Goal: Find specific page/section: Find specific page/section

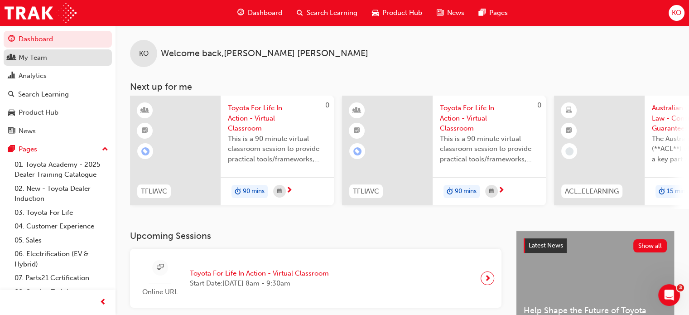
click at [48, 59] on div "My Team" at bounding box center [57, 57] width 99 height 11
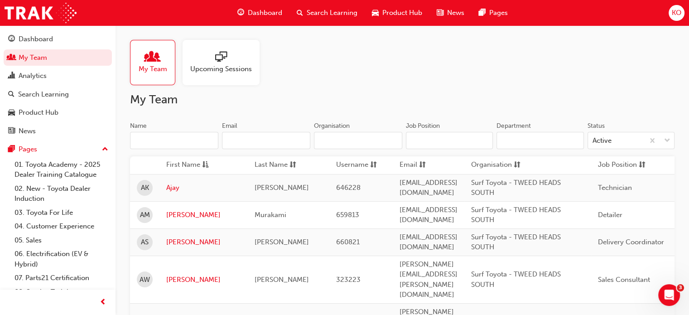
click at [216, 76] on div "Upcoming Sessions" at bounding box center [221, 62] width 77 height 45
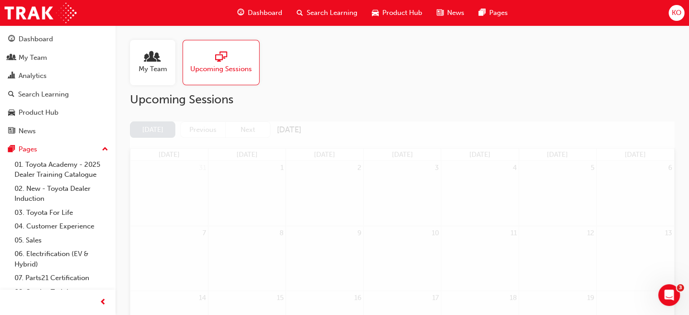
click at [163, 76] on div "My Team" at bounding box center [152, 62] width 45 height 45
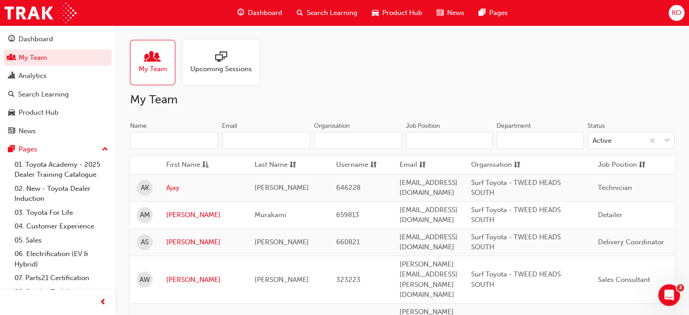
click at [192, 141] on input "Name" at bounding box center [174, 140] width 88 height 17
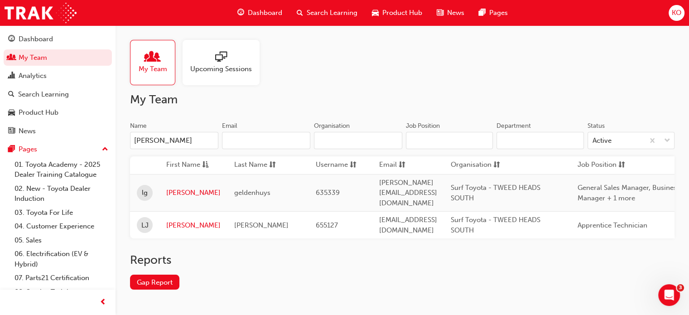
type input "[PERSON_NAME]"
click at [160, 183] on td "[PERSON_NAME]" at bounding box center [193, 193] width 68 height 38
click at [169, 188] on link "[PERSON_NAME]" at bounding box center [193, 193] width 54 height 10
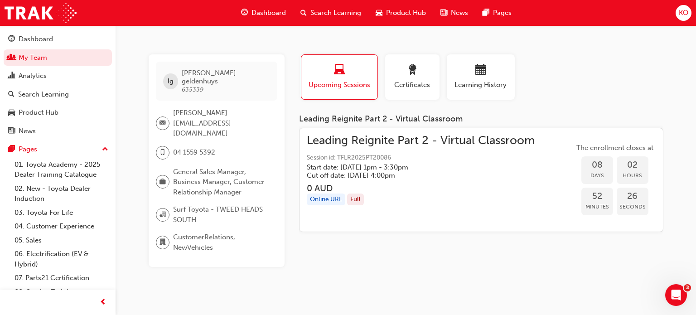
click at [483, 265] on div "lg [PERSON_NAME] 635339 [PERSON_NAME][EMAIL_ADDRESS][DOMAIN_NAME] 04 1559 5392 …" at bounding box center [348, 157] width 696 height 315
